Goal: Information Seeking & Learning: Learn about a topic

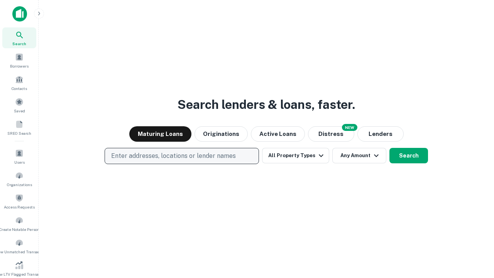
click at [181, 156] on p "Enter addresses, locations or lender names" at bounding box center [173, 155] width 125 height 9
type input "**********"
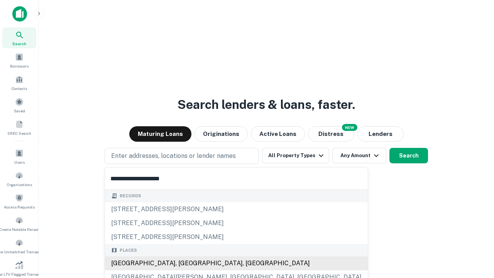
click at [184, 263] on div "[GEOGRAPHIC_DATA], [GEOGRAPHIC_DATA], [GEOGRAPHIC_DATA]" at bounding box center [236, 263] width 263 height 14
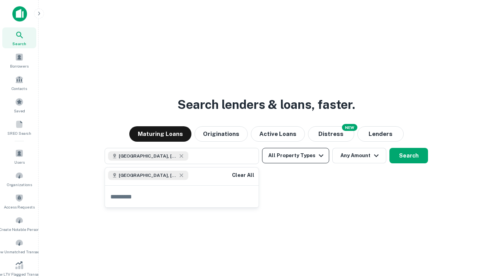
click at [295, 155] on button "All Property Types" at bounding box center [295, 155] width 67 height 15
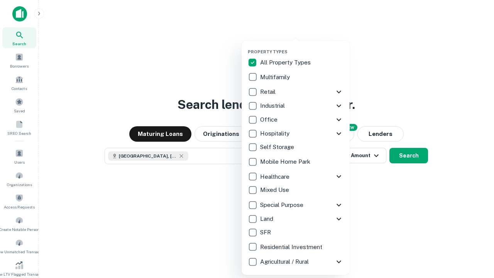
click at [302, 47] on button "button" at bounding box center [302, 47] width 108 height 0
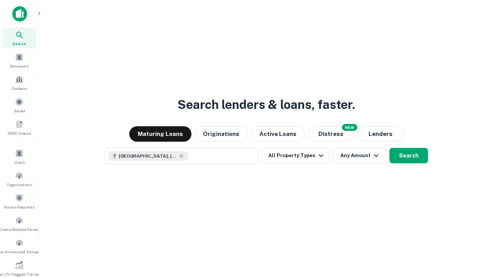
scroll to position [12, 0]
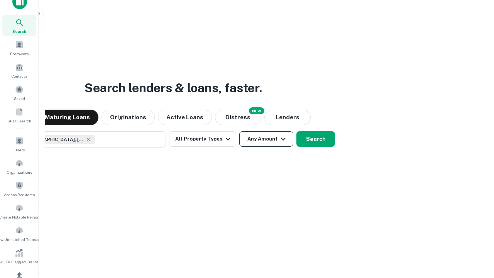
click at [239, 131] on button "Any Amount" at bounding box center [266, 138] width 54 height 15
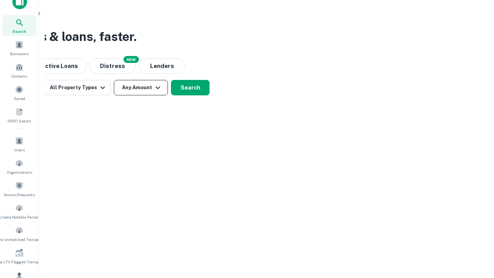
scroll to position [92, 0]
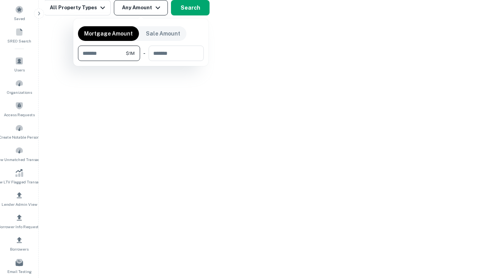
type input "*******"
click at [141, 61] on button "button" at bounding box center [141, 61] width 126 height 0
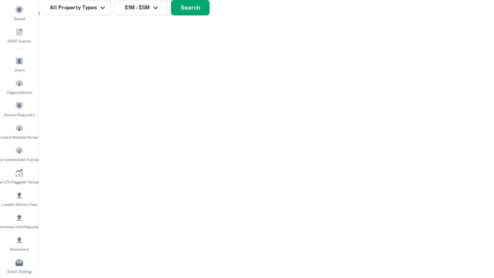
scroll to position [4, 142]
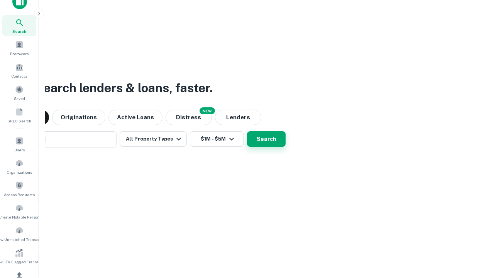
click at [247, 131] on button "Search" at bounding box center [266, 138] width 39 height 15
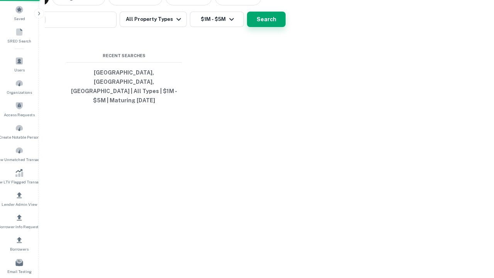
scroll to position [25, 218]
